Goal: Task Accomplishment & Management: Manage account settings

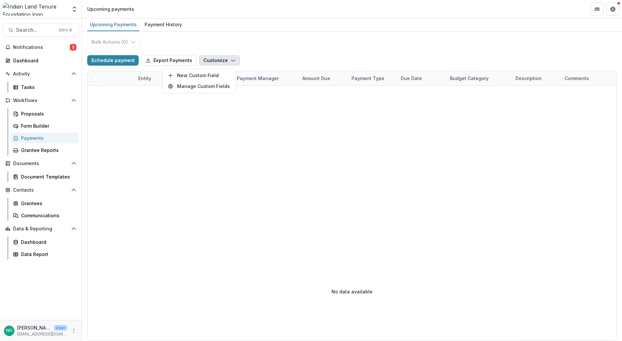
click at [23, 234] on div "Data & Reporting Dashboard Data Report" at bounding box center [41, 241] width 82 height 36
click at [21, 241] on link "Dashboard" at bounding box center [44, 241] width 68 height 11
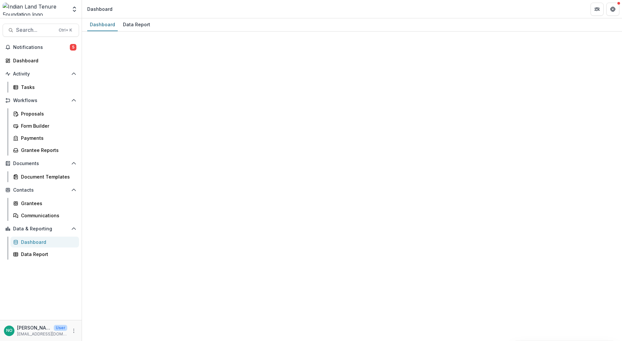
select select "**********"
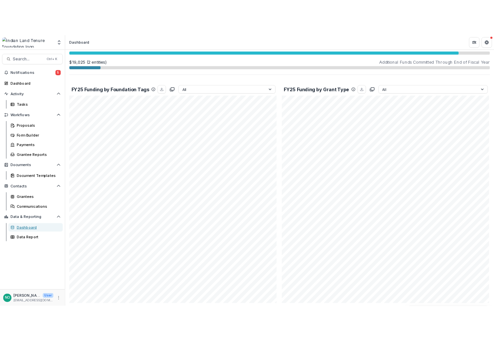
scroll to position [1175, 0]
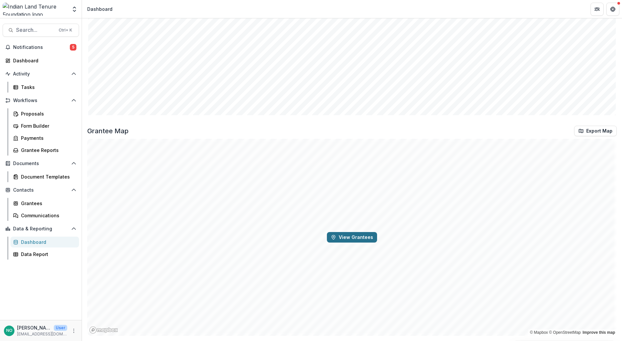
click at [334, 239] on icon "button" at bounding box center [333, 237] width 3 height 4
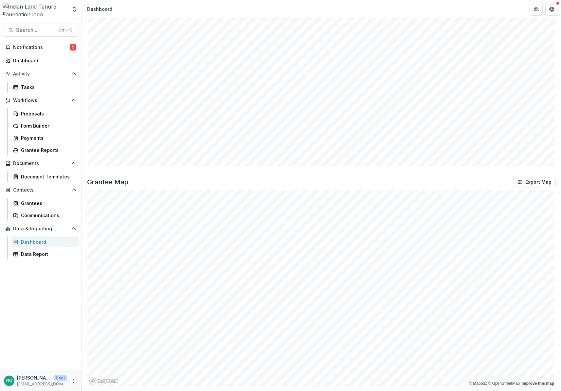
scroll to position [1034, 0]
click at [27, 58] on div "Dashboard" at bounding box center [43, 60] width 61 height 7
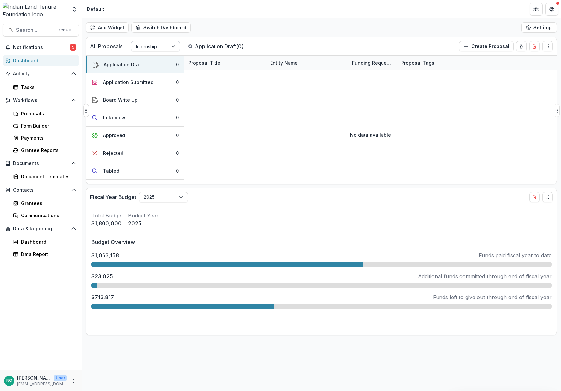
click at [159, 49] on div at bounding box center [150, 46] width 28 height 8
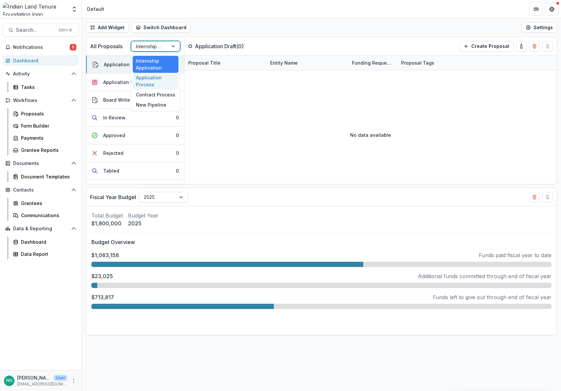
click at [154, 77] on div "Application Process" at bounding box center [156, 81] width 46 height 17
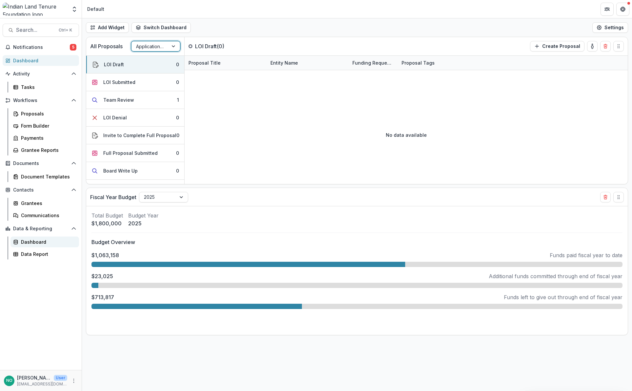
click at [27, 242] on div "Dashboard" at bounding box center [47, 241] width 53 height 7
select select "**********"
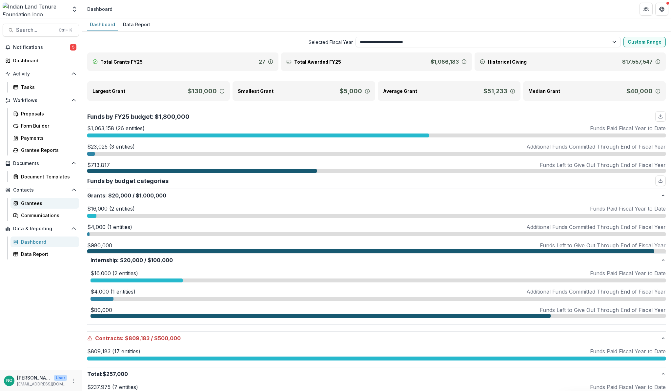
click at [32, 201] on div "Grantees" at bounding box center [47, 203] width 53 height 7
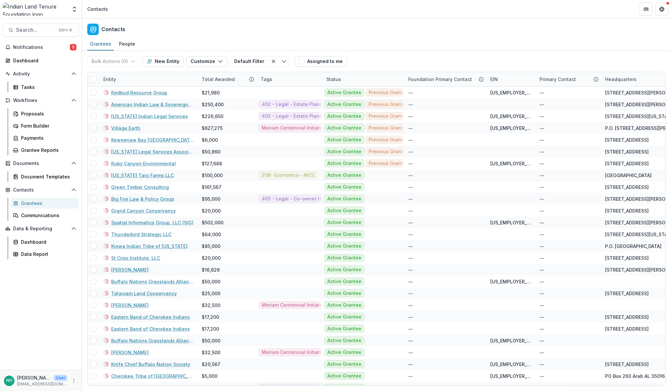
click at [24, 202] on div "Grantees" at bounding box center [47, 203] width 53 height 7
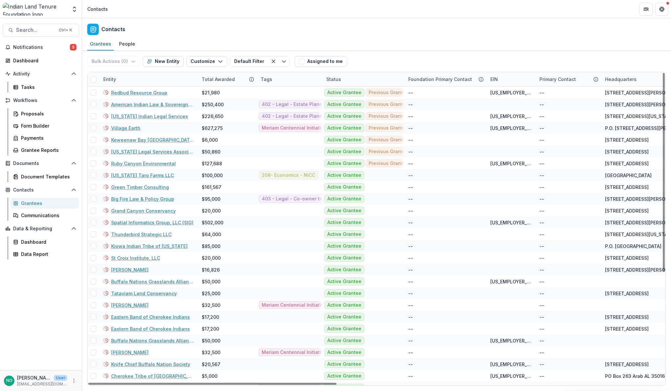
click at [134, 80] on div "Entity" at bounding box center [148, 79] width 98 height 14
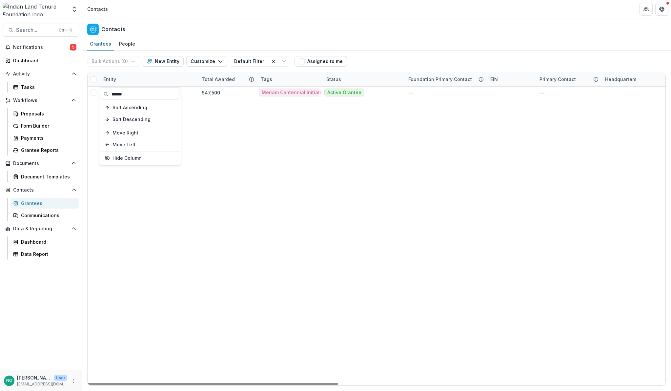
type input "******"
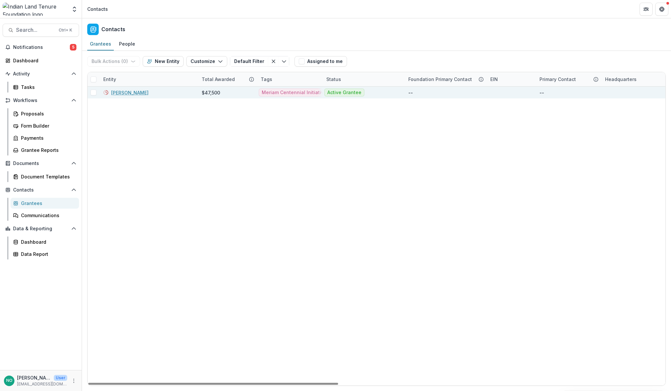
click at [130, 92] on link "[PERSON_NAME]" at bounding box center [129, 92] width 37 height 7
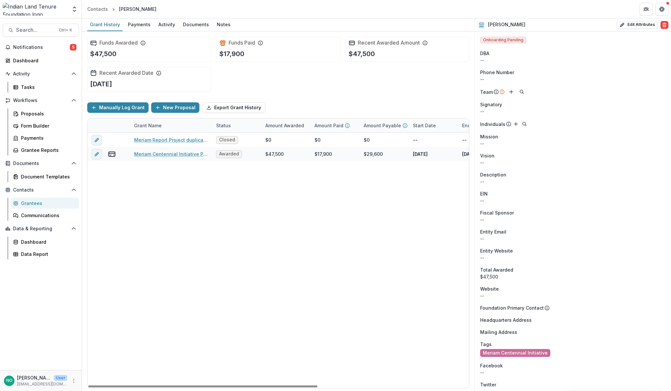
drag, startPoint x: 177, startPoint y: 386, endPoint x: 153, endPoint y: 381, distance: 24.5
click at [155, 340] on div at bounding box center [202, 386] width 229 height 2
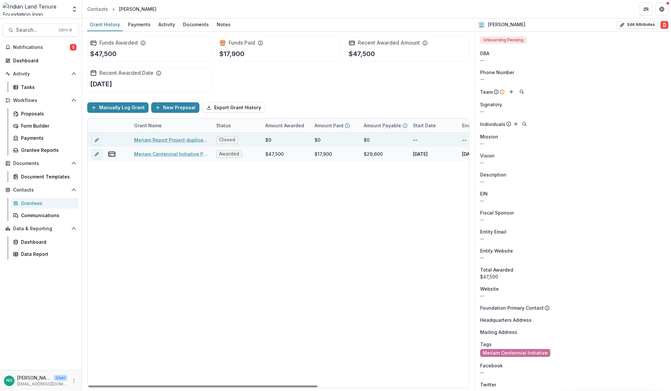
click at [162, 139] on link "Meriam Report Project duplicate; need to delete" at bounding box center [171, 139] width 74 height 7
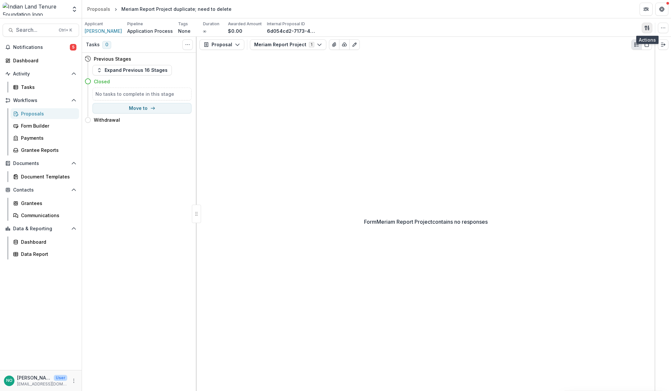
click at [621, 28] on icon "button" at bounding box center [645, 28] width 2 height 4
click at [621, 28] on icon "button" at bounding box center [662, 27] width 5 height 5
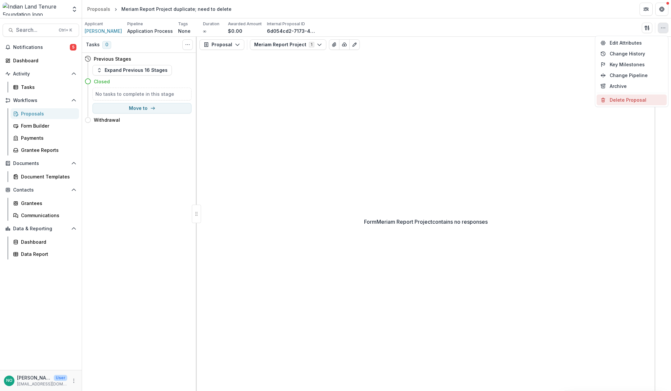
click at [621, 101] on button "Delete Proposal" at bounding box center [631, 99] width 70 height 11
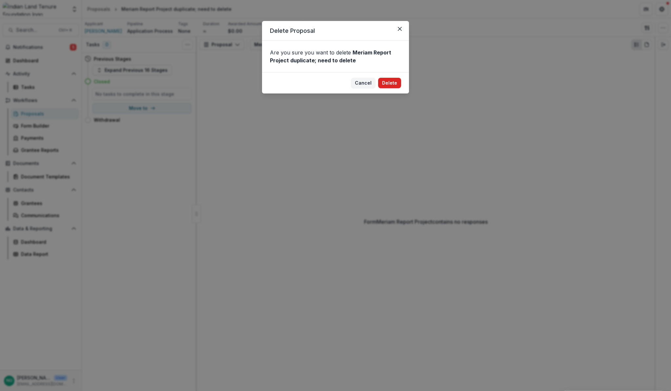
click at [386, 80] on button "Delete" at bounding box center [389, 83] width 23 height 10
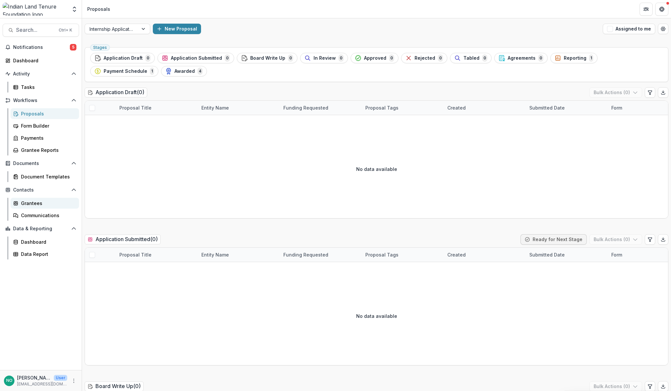
click at [34, 205] on div "Grantees" at bounding box center [47, 203] width 53 height 7
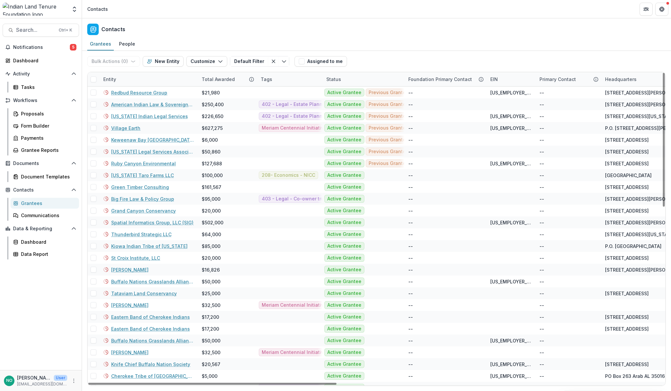
click at [128, 75] on div "Entity" at bounding box center [148, 79] width 98 height 14
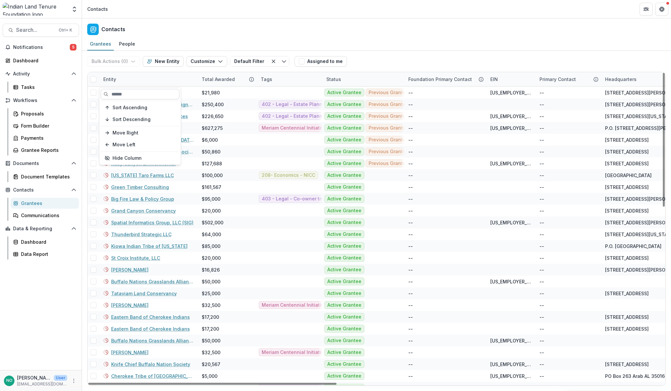
click at [126, 93] on input at bounding box center [140, 94] width 79 height 10
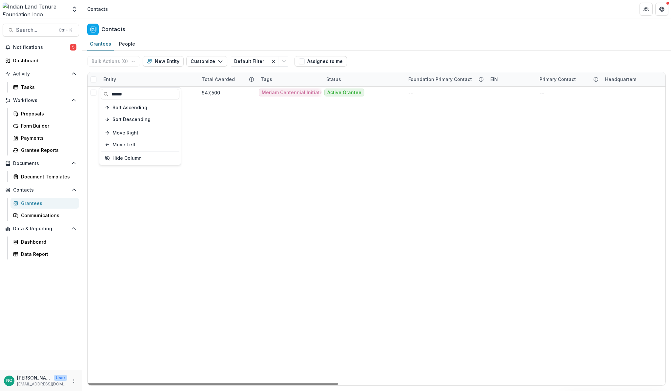
type input "******"
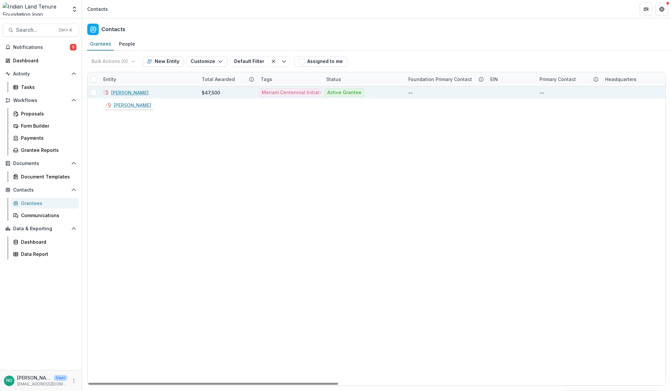
click at [139, 88] on div "[PERSON_NAME]" at bounding box center [148, 93] width 90 height 12
click at [136, 91] on link "[PERSON_NAME]" at bounding box center [129, 92] width 37 height 7
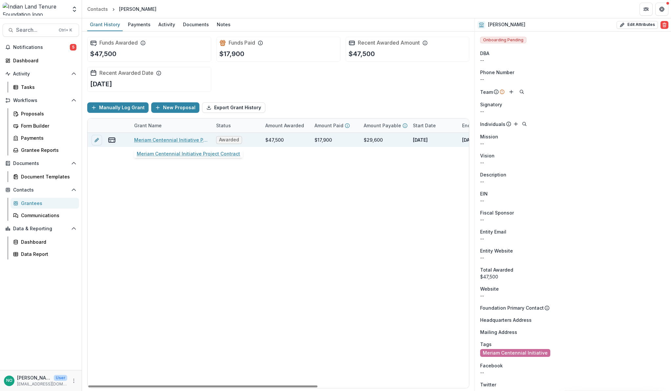
click at [147, 140] on link "Meriam Centennial Initiative Project Contract" at bounding box center [171, 139] width 74 height 7
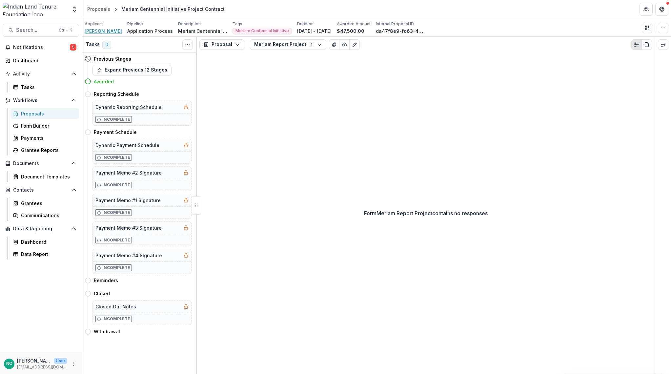
click at [93, 30] on span "[PERSON_NAME]" at bounding box center [103, 31] width 37 height 7
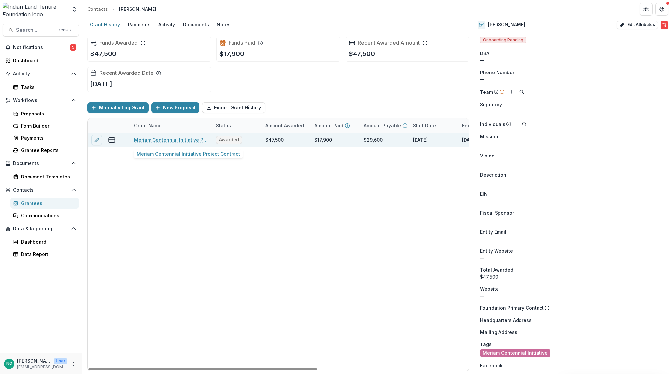
click at [148, 138] on link "Meriam Centennial Initiative Project Contract" at bounding box center [171, 139] width 74 height 7
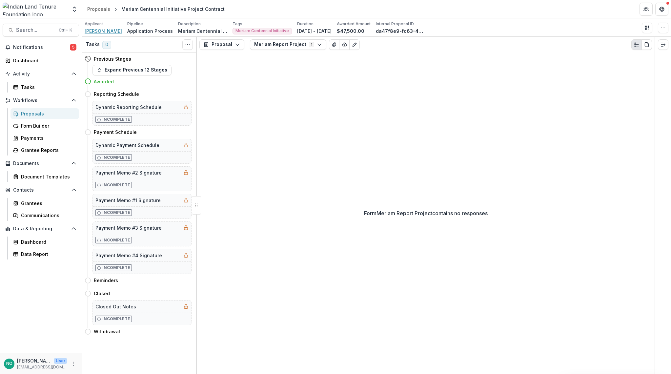
click at [106, 30] on span "[PERSON_NAME]" at bounding box center [103, 31] width 37 height 7
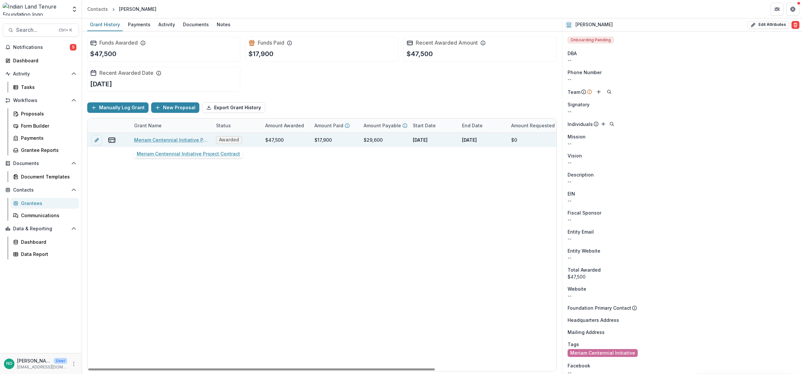
click at [152, 141] on link "Meriam Centennial Initiative Project Contract" at bounding box center [171, 139] width 74 height 7
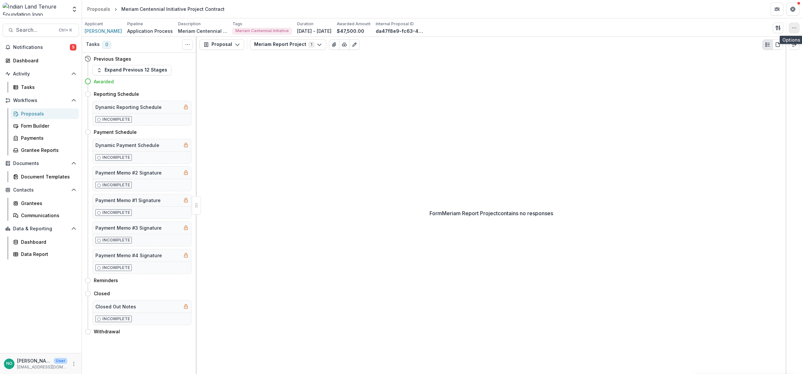
click at [621, 29] on icon "button" at bounding box center [793, 27] width 5 height 5
click at [621, 42] on button "Edit Attributes" at bounding box center [762, 42] width 70 height 11
type input "*******"
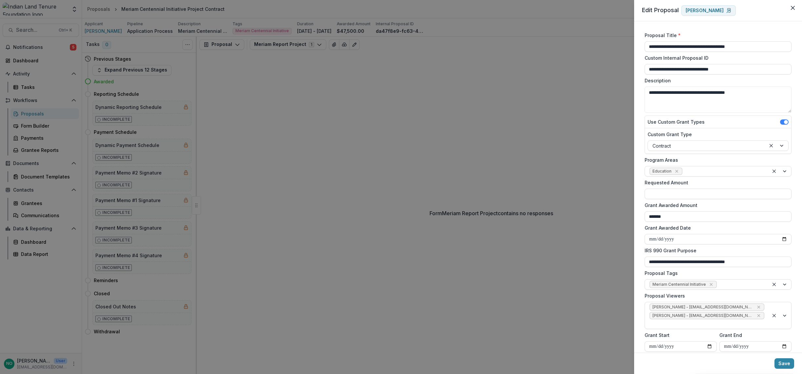
scroll to position [186, 0]
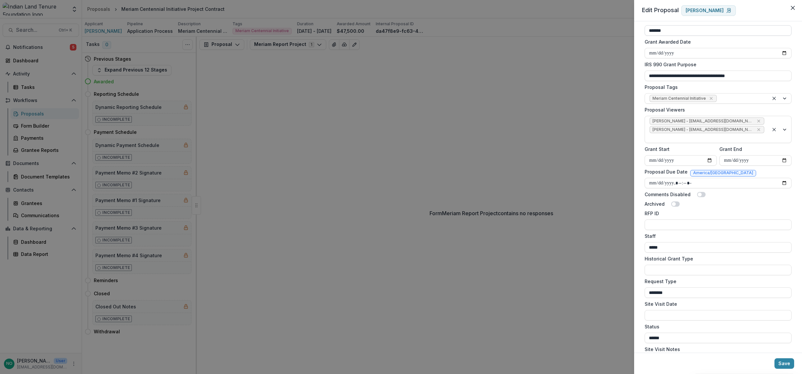
click at [621, 9] on icon "Close" at bounding box center [793, 8] width 4 height 4
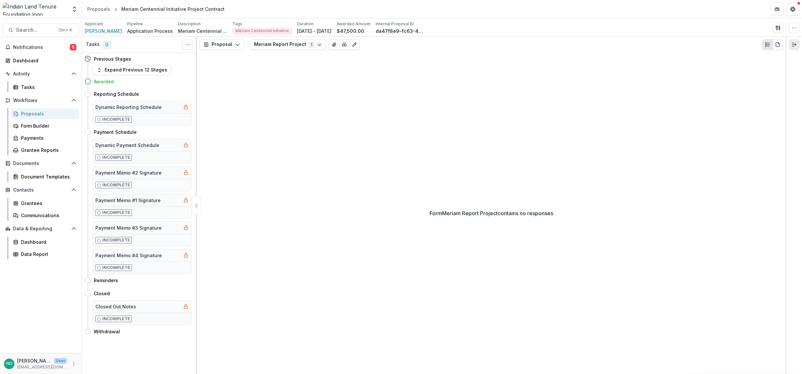
click at [621, 43] on icon "Expand right" at bounding box center [793, 44] width 5 height 5
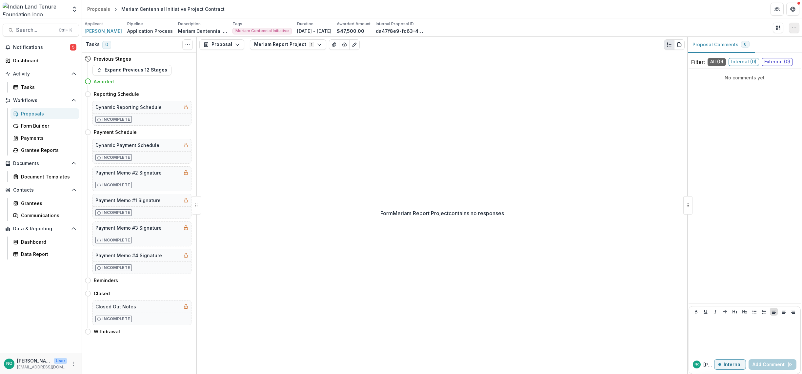
click at [621, 30] on icon "button" at bounding box center [793, 27] width 5 height 5
click at [621, 45] on button "Edit Attributes" at bounding box center [762, 42] width 70 height 11
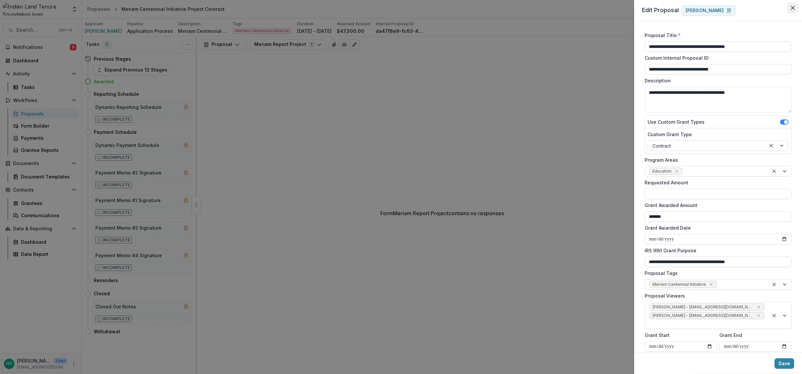
click at [621, 9] on icon "Close" at bounding box center [793, 8] width 4 height 4
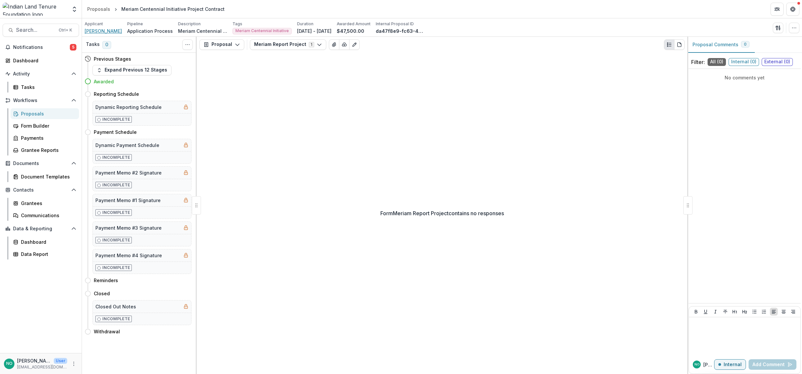
click at [93, 28] on span "[PERSON_NAME]" at bounding box center [103, 31] width 37 height 7
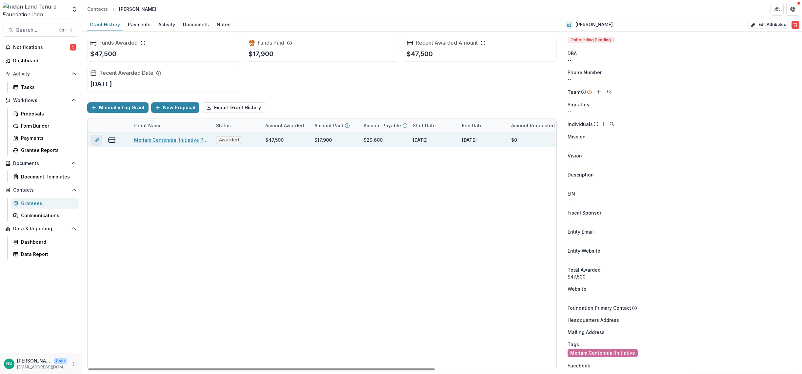
click at [98, 139] on icon "edit" at bounding box center [98, 139] width 2 height 2
type input "*******"
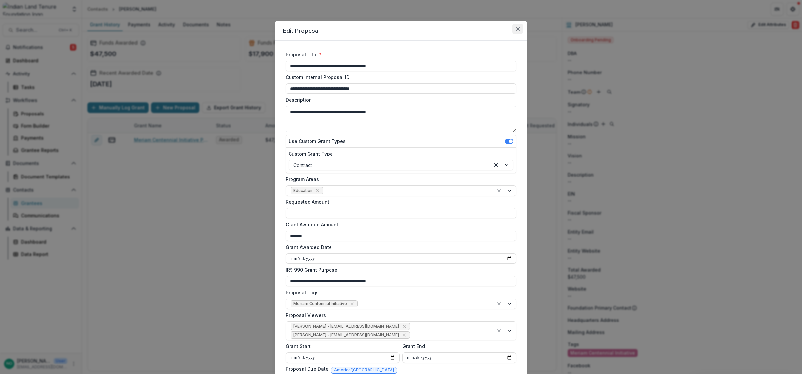
click at [516, 28] on icon "Close" at bounding box center [518, 29] width 4 height 4
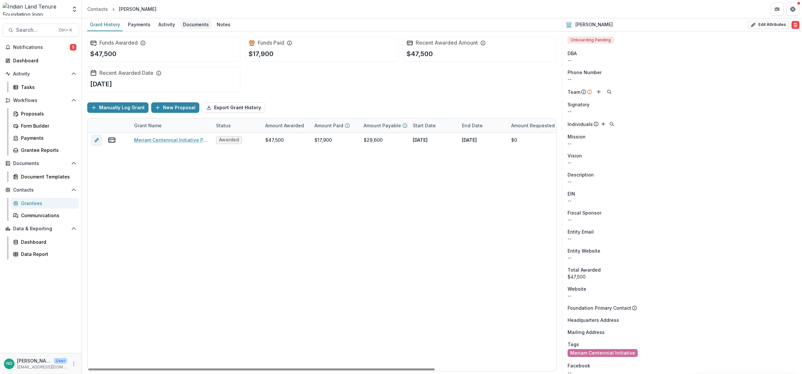
click at [191, 24] on div "Documents" at bounding box center [195, 25] width 31 height 10
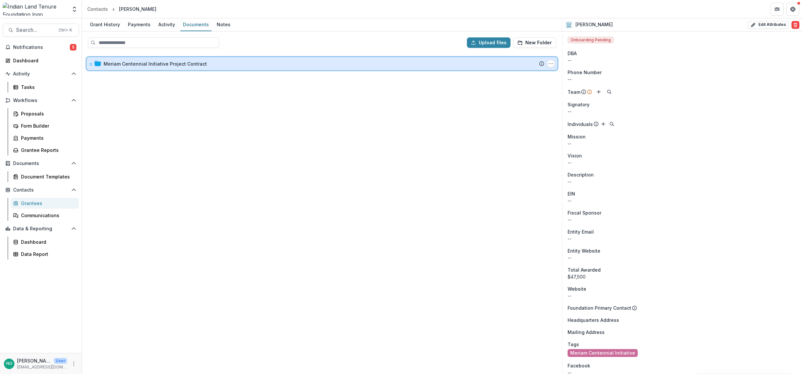
click at [108, 68] on div "Meriam Centennial Initiative Project Contract Submission Temelio Proposal Attac…" at bounding box center [322, 63] width 471 height 13
click at [141, 70] on div "Meriam Centennial Initiative Project Contract Submission Temelio Proposal Attac…" at bounding box center [322, 63] width 471 height 13
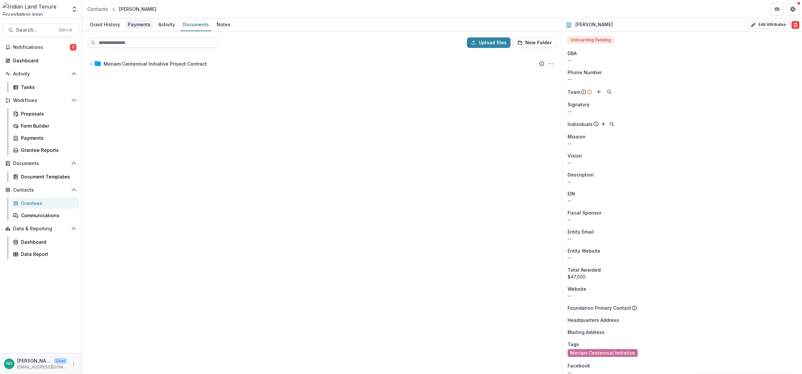
click at [143, 26] on div "Payments" at bounding box center [139, 25] width 28 height 10
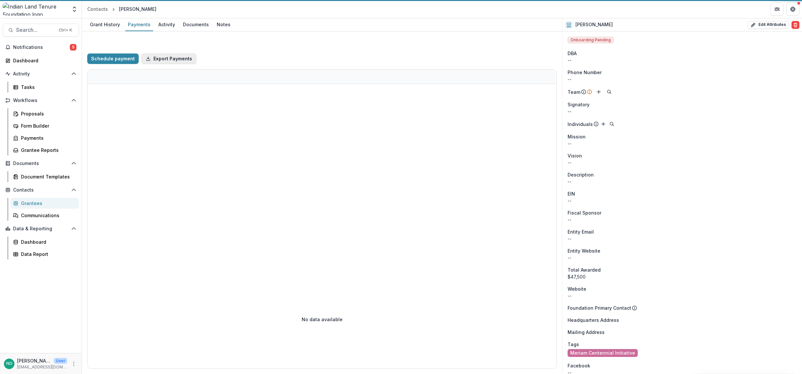
select select "****"
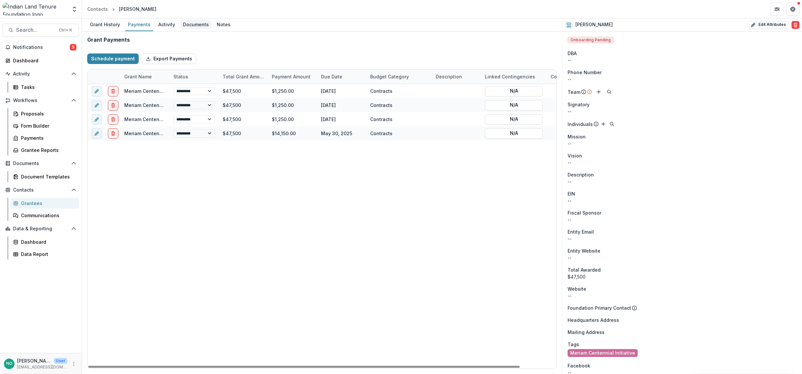
click at [189, 25] on div "Documents" at bounding box center [195, 25] width 31 height 10
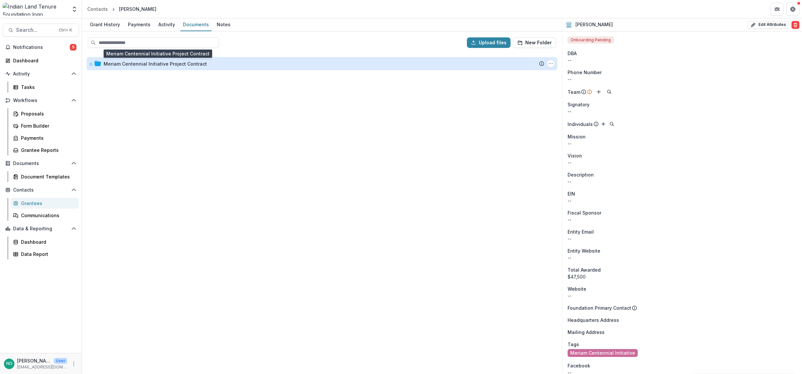
drag, startPoint x: 118, startPoint y: 64, endPoint x: 106, endPoint y: 66, distance: 11.6
click at [117, 64] on div "Meriam Centennial Initiative Project Contract" at bounding box center [155, 63] width 103 height 7
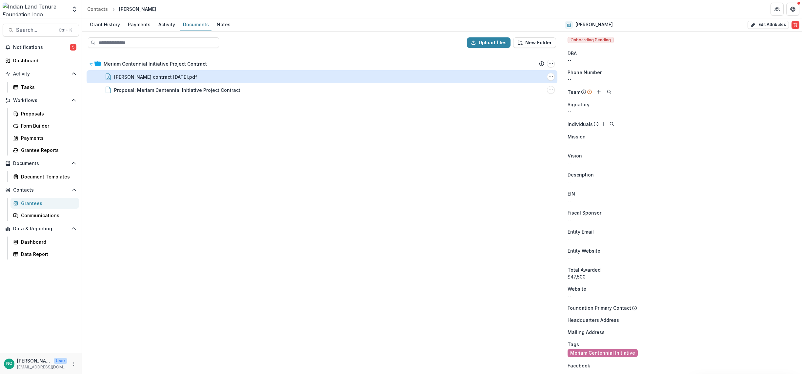
click at [129, 77] on div "[PERSON_NAME] contract [DATE].pdf" at bounding box center [155, 76] width 83 height 7
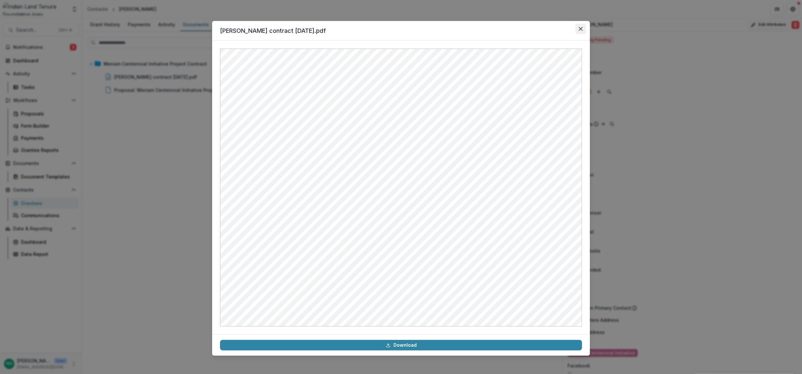
click at [584, 29] on button "Close" at bounding box center [580, 29] width 10 height 10
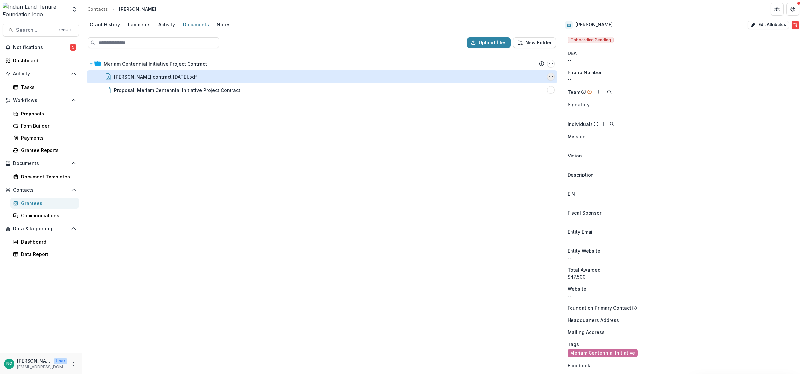
click at [550, 79] on icon "Joe Brewer contract 10.1.24.pdf Options" at bounding box center [550, 76] width 5 height 5
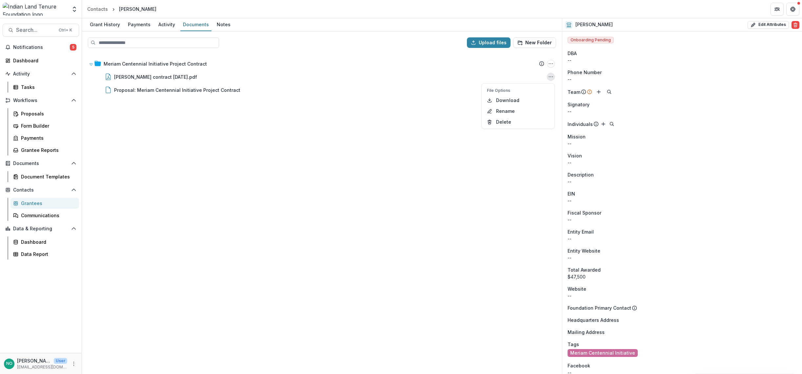
click at [420, 119] on div "Meriam Centennial Initiative Project Contract Submission Temelio Proposal Attac…" at bounding box center [322, 213] width 479 height 320
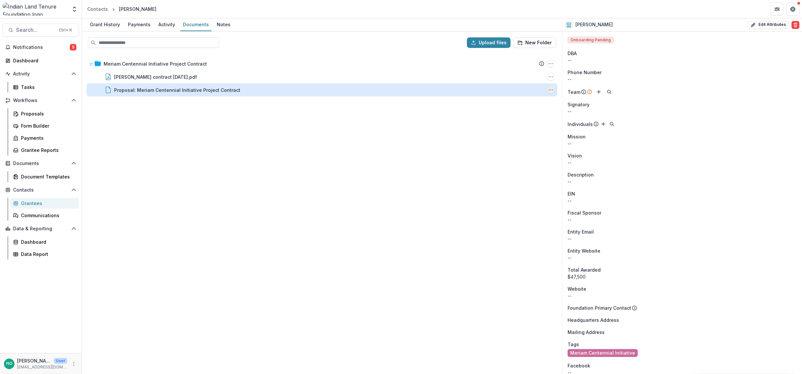
click at [551, 89] on icon "Proposal: Meriam Centennial Initiative Project Contract Options" at bounding box center [550, 89] width 5 height 5
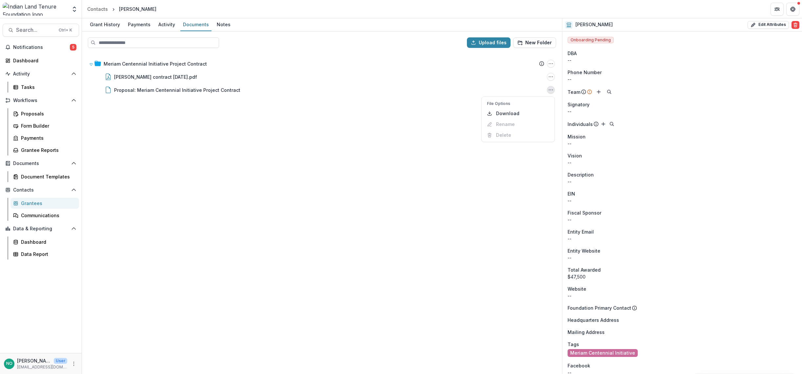
click at [361, 114] on div "Meriam Centennial Initiative Project Contract Submission Temelio Proposal Attac…" at bounding box center [322, 213] width 479 height 320
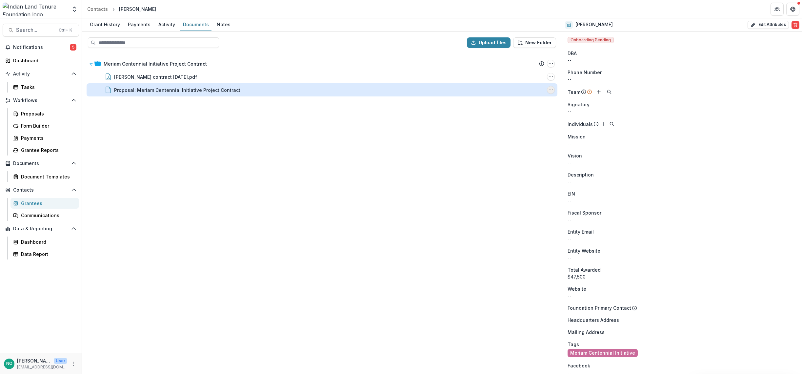
click at [550, 88] on icon "Proposal: Meriam Centennial Initiative Project Contract Options" at bounding box center [550, 89] width 5 height 5
click at [547, 87] on div "Proposal: Meriam Centennial Initiative Project Contract File Options Download R…" at bounding box center [322, 89] width 471 height 13
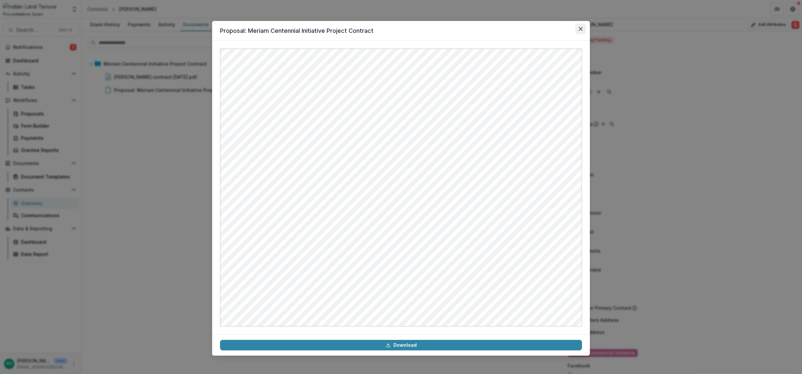
click at [577, 29] on button "Close" at bounding box center [580, 29] width 10 height 10
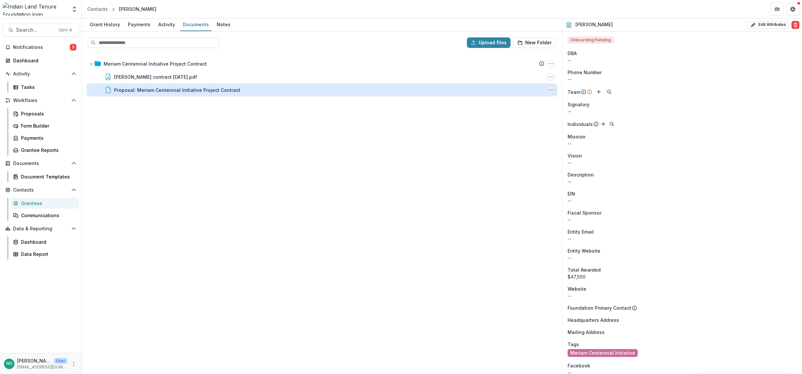
click at [551, 91] on icon "Proposal: Meriam Centennial Initiative Project Contract Options" at bounding box center [550, 89] width 5 height 5
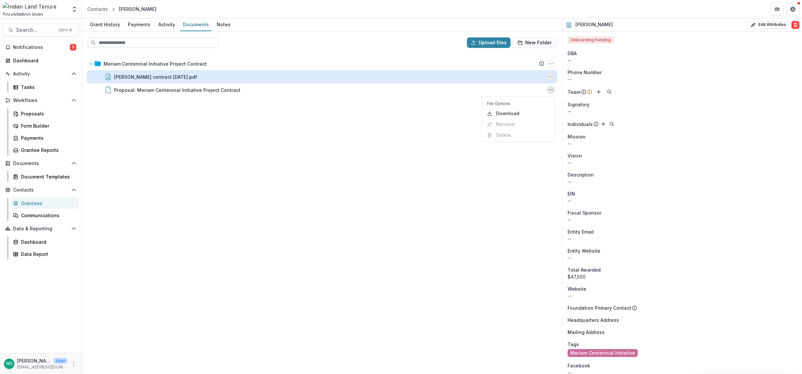
click at [553, 76] on button "Joe Brewer contract 10.1.24.pdf Options" at bounding box center [551, 77] width 8 height 8
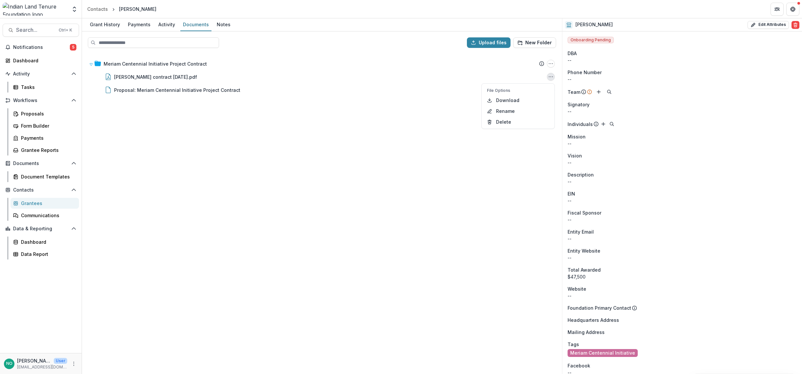
click at [273, 239] on div "Meriam Centennial Initiative Project Contract Submission Temelio Proposal Attac…" at bounding box center [322, 213] width 479 height 320
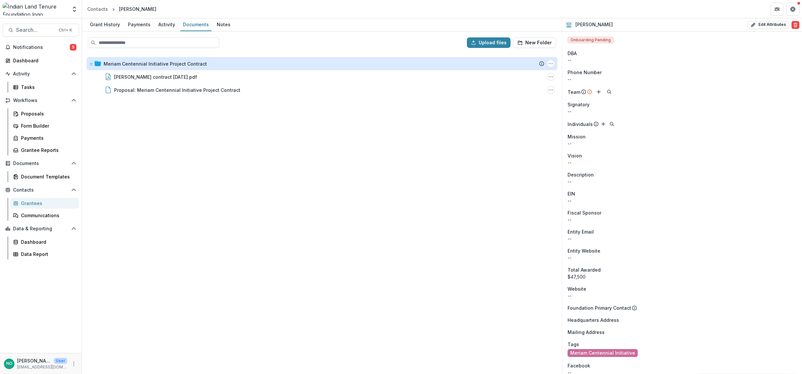
click at [552, 58] on div "Meriam Centennial Initiative Project Contract Submission Temelio Proposal Attac…" at bounding box center [322, 63] width 471 height 13
click at [550, 62] on icon "Meriam Centennial Initiative Project Contract Options" at bounding box center [550, 63] width 5 height 5
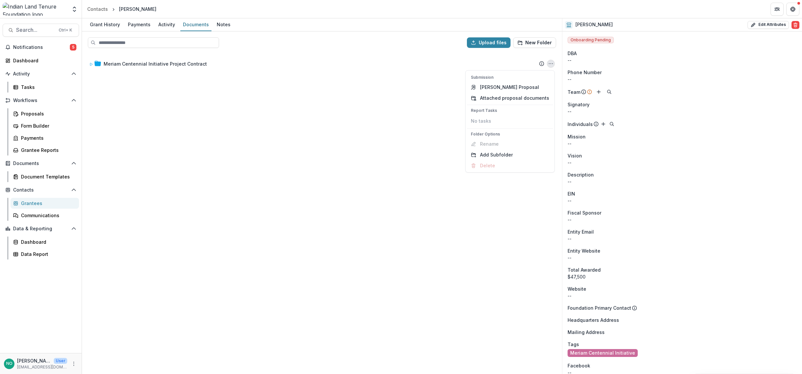
click at [363, 215] on div "Meriam Centennial Initiative Project Contract Submission Temelio Proposal Attac…" at bounding box center [322, 213] width 479 height 320
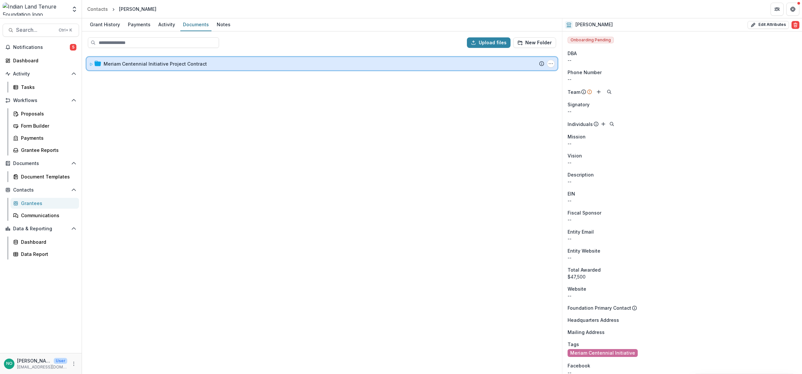
click at [88, 64] on div "Meriam Centennial Initiative Project Contract Submission Temelio Proposal Attac…" at bounding box center [322, 63] width 471 height 13
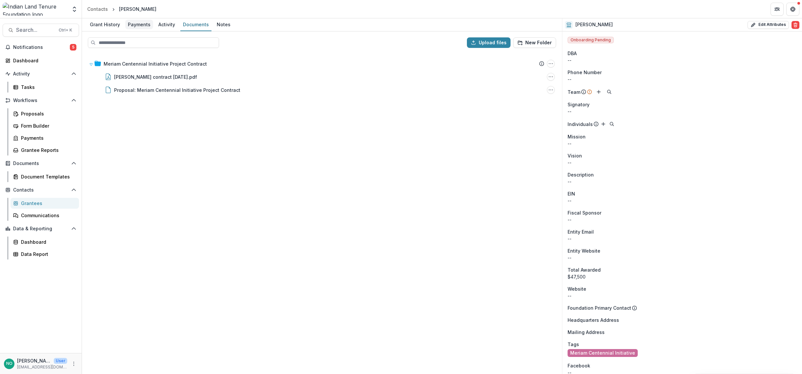
click at [129, 22] on div "Payments" at bounding box center [139, 25] width 28 height 10
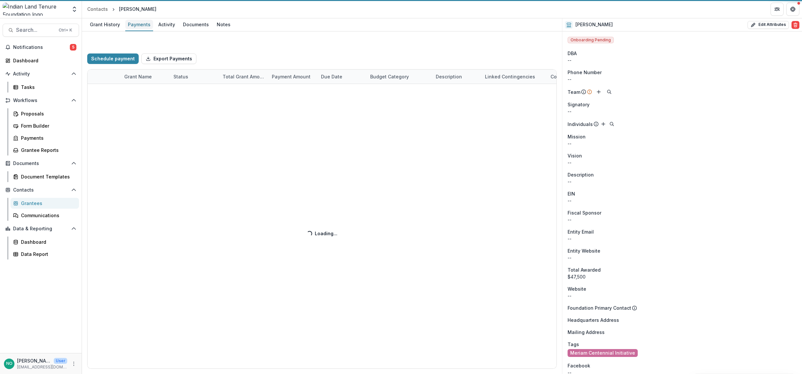
select select "****"
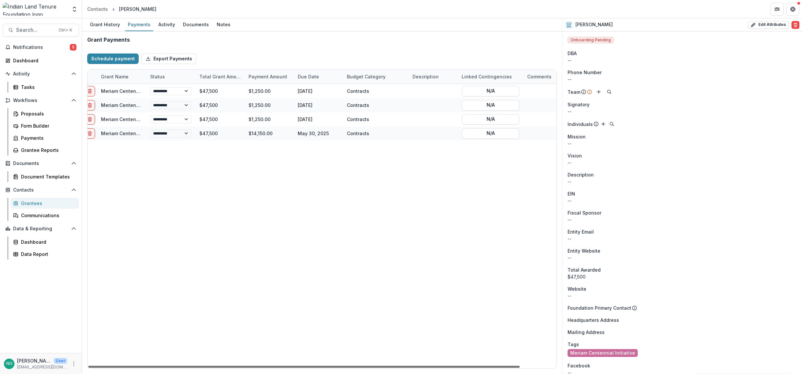
scroll to position [0, 39]
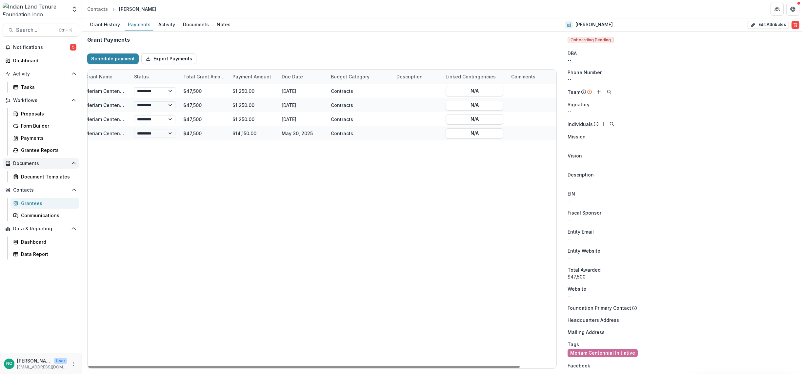
drag, startPoint x: 186, startPoint y: 366, endPoint x: 61, endPoint y: 165, distance: 236.8
click at [88, 340] on div at bounding box center [303, 366] width 431 height 2
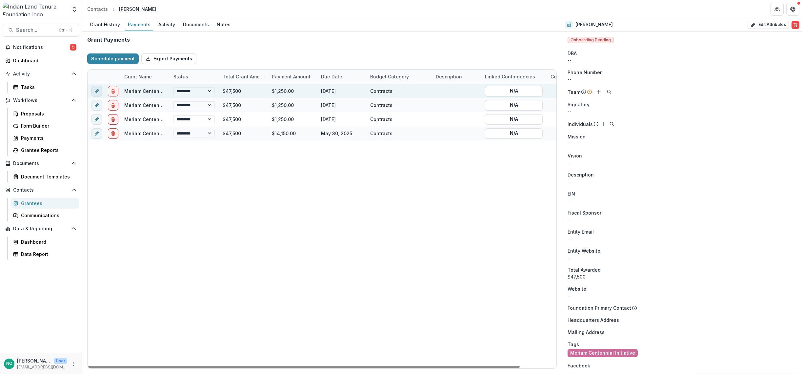
click at [96, 91] on line "edit" at bounding box center [96, 90] width 1 height 1
select select "****"
select select "**********"
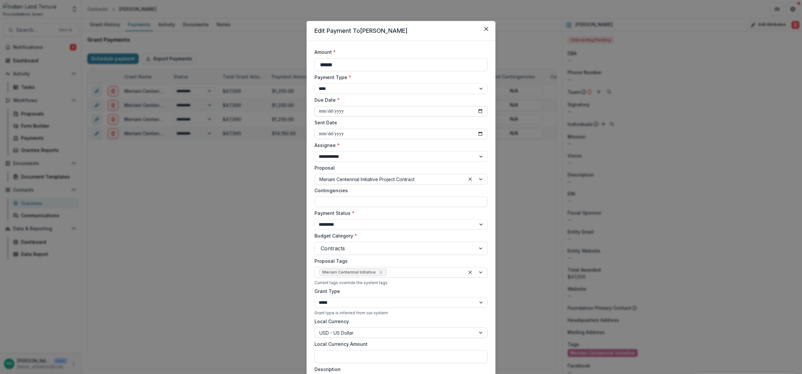
select select "****"
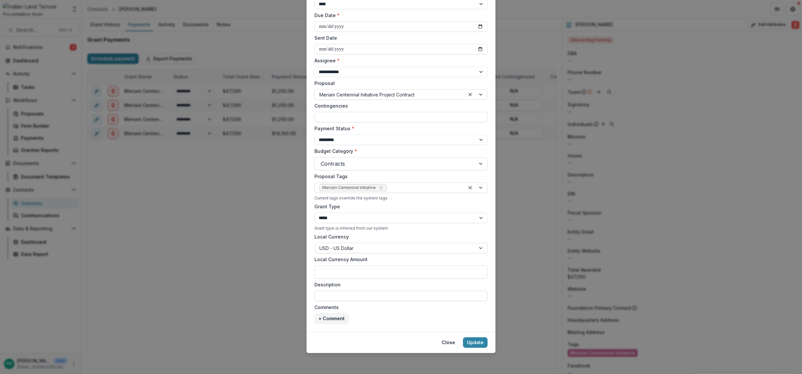
click at [321, 296] on input "Description" at bounding box center [400, 295] width 173 height 10
drag, startPoint x: 365, startPoint y: 291, endPoint x: 357, endPoint y: 293, distance: 8.5
click at [365, 291] on input "Description" at bounding box center [400, 295] width 173 height 10
click at [353, 293] on input "Description" at bounding box center [400, 295] width 173 height 10
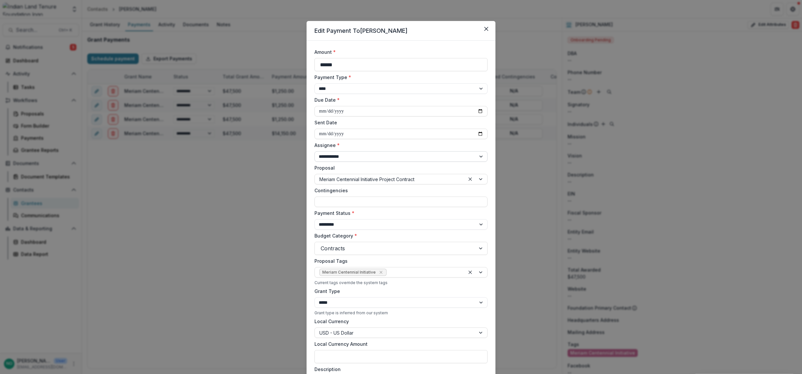
click at [348, 156] on select "**********" at bounding box center [400, 156] width 173 height 10
click at [349, 157] on select "**********" at bounding box center [400, 156] width 173 height 10
click at [482, 30] on button "Close" at bounding box center [486, 29] width 10 height 10
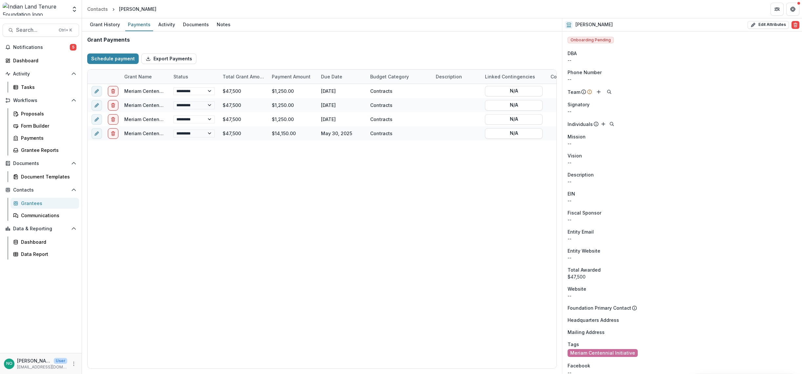
select select "****"
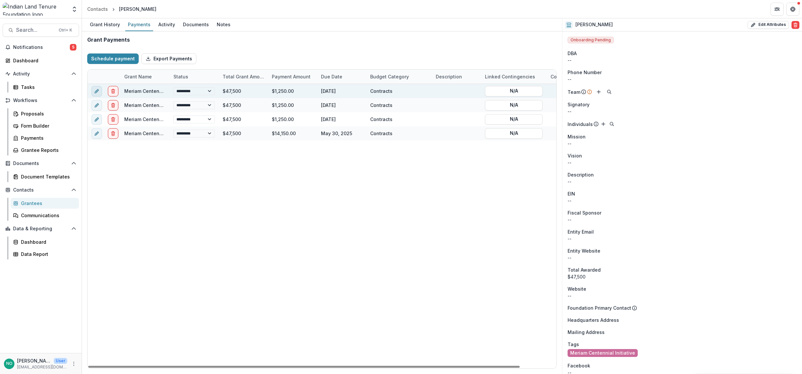
click at [93, 91] on button "edit" at bounding box center [96, 91] width 10 height 10
select select "****"
select select "**********"
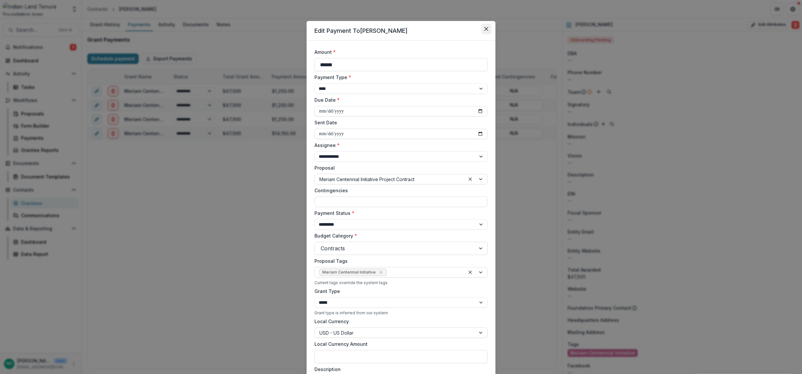
click at [484, 28] on icon "Close" at bounding box center [486, 29] width 4 height 4
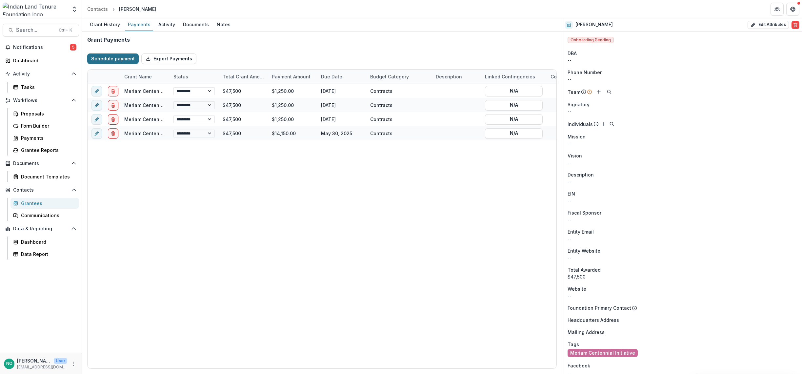
select select "****"
click at [98, 57] on button "Schedule payment" at bounding box center [112, 58] width 51 height 10
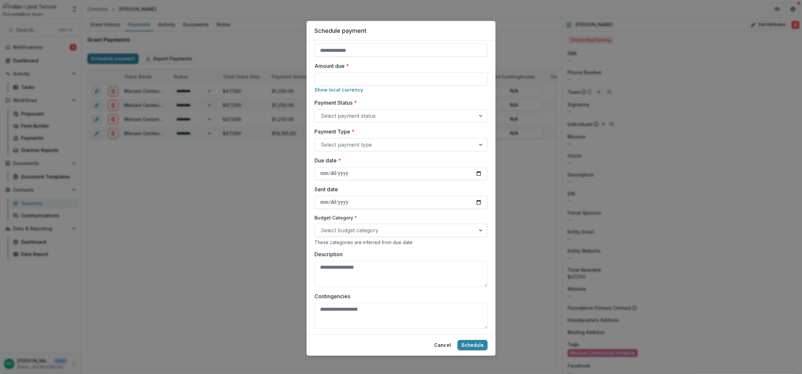
scroll to position [105, 0]
click at [443, 340] on button "Cancel" at bounding box center [442, 345] width 25 height 10
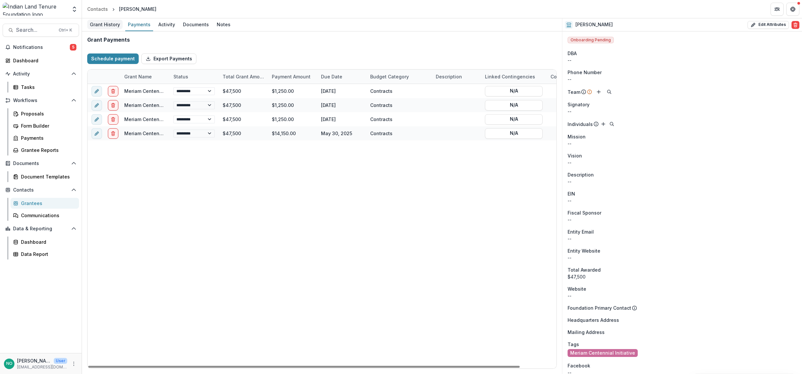
click at [108, 23] on div "Grant History" at bounding box center [104, 25] width 35 height 10
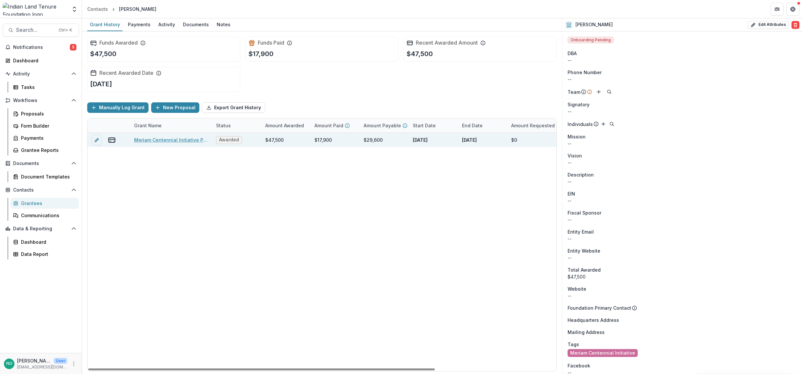
click at [166, 139] on link "Meriam Centennial Initiative Project Contract" at bounding box center [171, 139] width 74 height 7
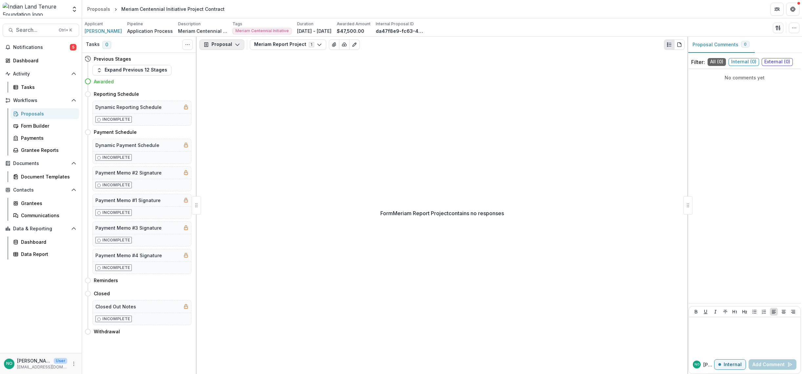
click at [232, 44] on button "Proposal" at bounding box center [221, 44] width 45 height 10
click at [224, 46] on button "Proposal" at bounding box center [221, 44] width 45 height 10
click at [98, 31] on span "[PERSON_NAME]" at bounding box center [103, 31] width 37 height 7
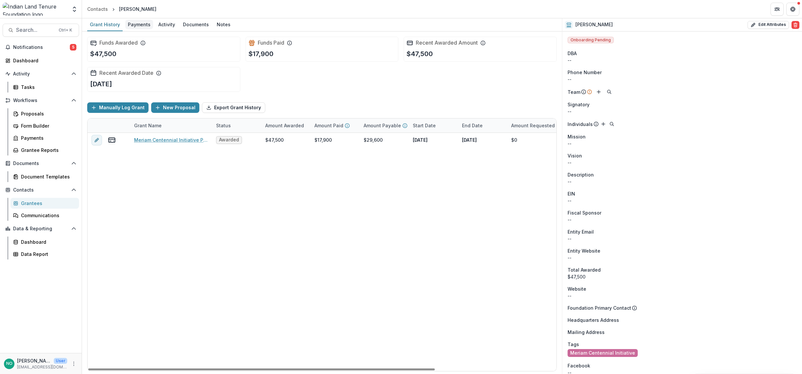
click at [144, 24] on div "Payments" at bounding box center [139, 25] width 28 height 10
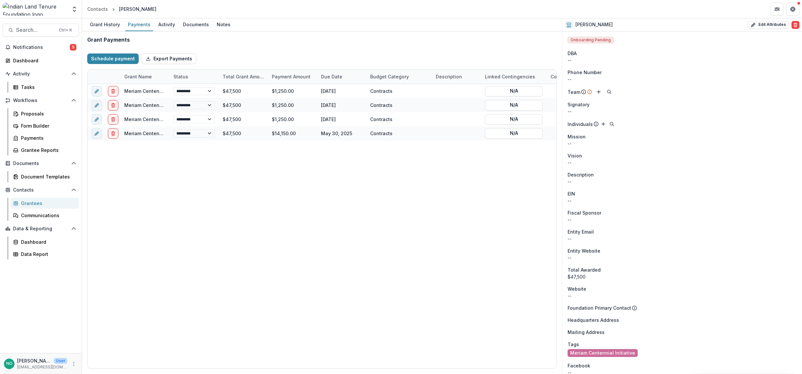
select select "****"
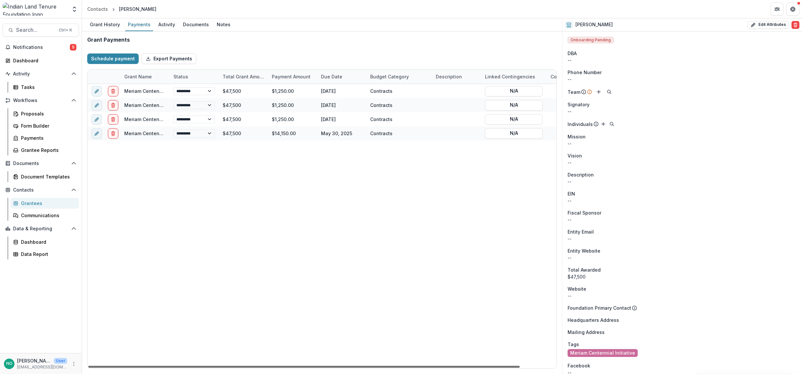
drag, startPoint x: 319, startPoint y: 364, endPoint x: 160, endPoint y: 346, distance: 159.6
click at [160, 340] on div at bounding box center [303, 366] width 431 height 2
select select "****"
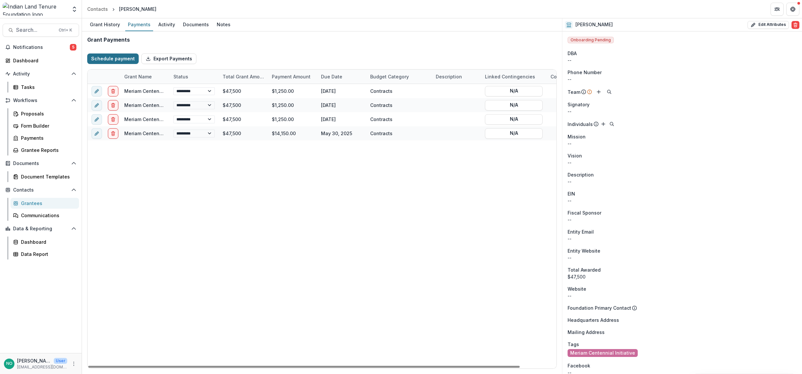
select select "****"
click at [120, 56] on button "Schedule payment" at bounding box center [112, 58] width 51 height 10
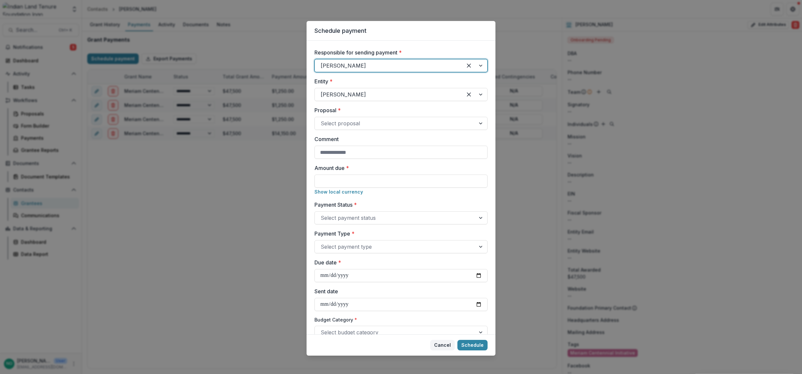
click at [437, 340] on button "Cancel" at bounding box center [442, 345] width 25 height 10
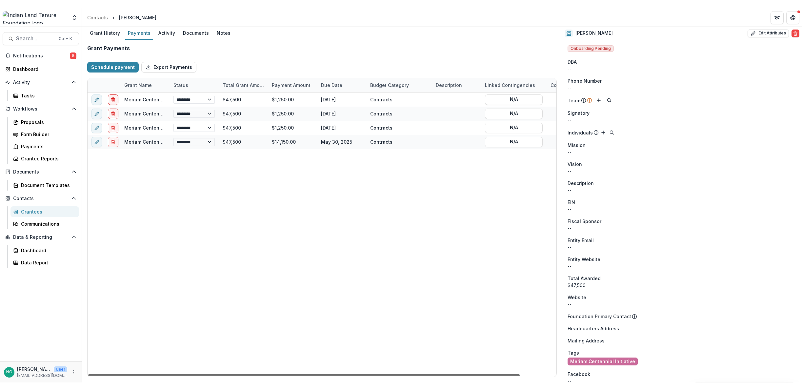
scroll to position [0, 39]
